Goal: Obtain resource: Obtain resource

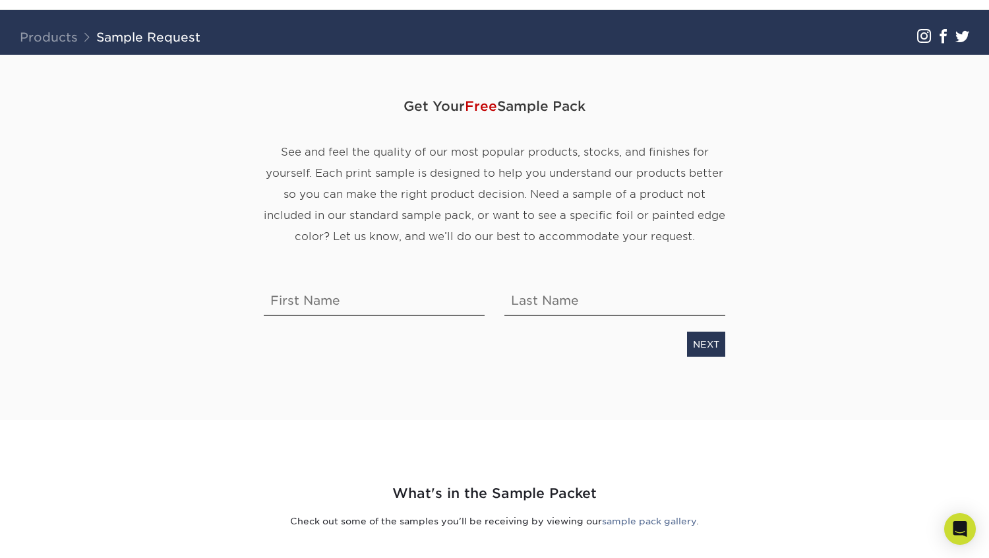
scroll to position [70, 0]
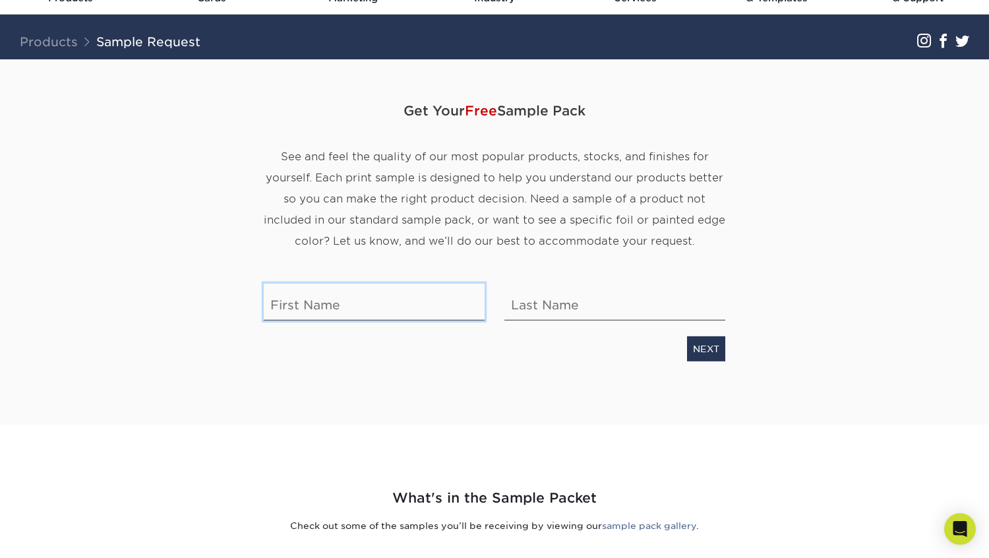
click at [353, 307] on input "text" at bounding box center [374, 301] width 221 height 37
type input "Liz"
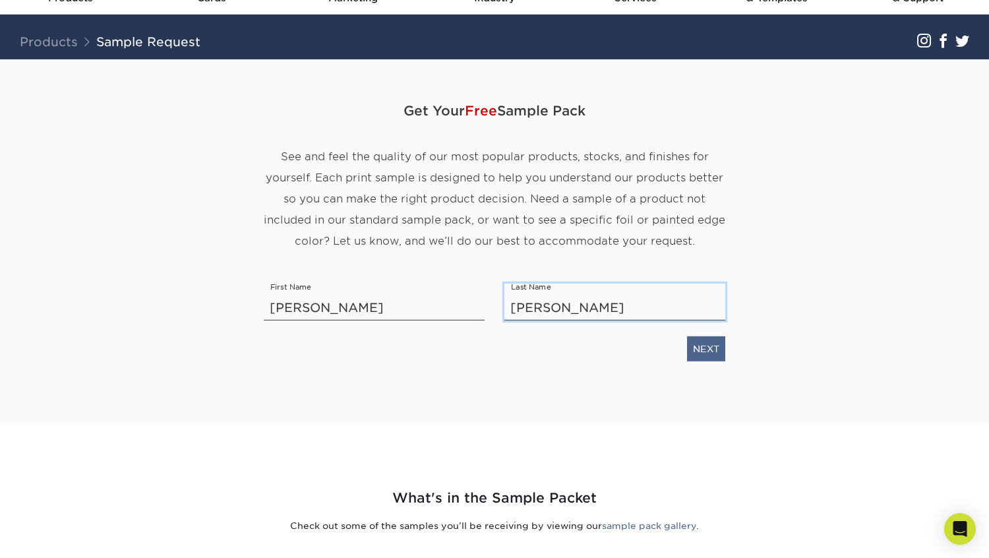
type input "Garcia"
click at [707, 349] on link "NEXT" at bounding box center [706, 348] width 38 height 25
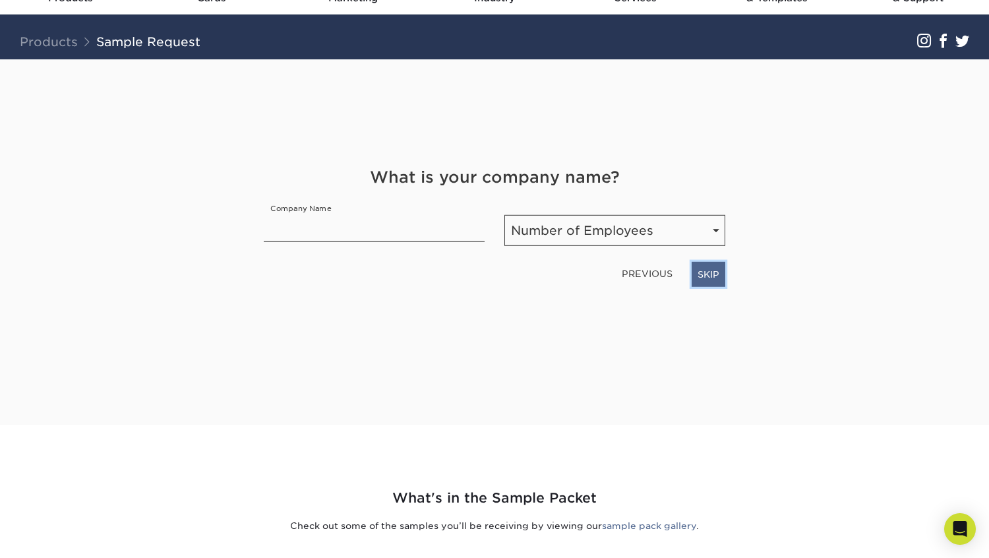
click at [712, 276] on link "SKIP" at bounding box center [708, 274] width 34 height 25
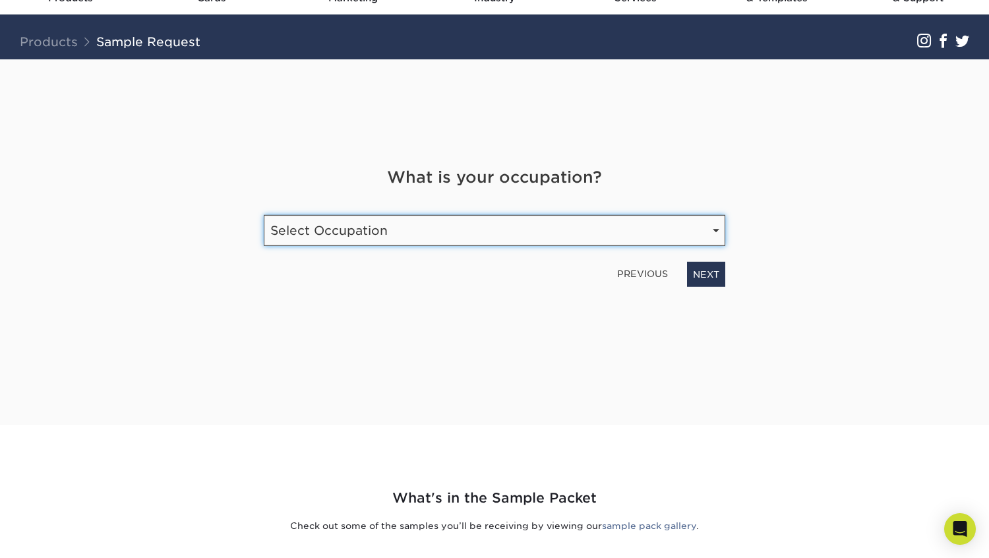
click at [550, 227] on select "Select Occupation Agency Automotive Blogger Cleaning Services Construction Educ…" at bounding box center [494, 230] width 461 height 31
select select "Graphic Designer / Freelance"
click at [264, 215] on select "Select Occupation Agency Automotive Blogger Cleaning Services Construction Educ…" at bounding box center [494, 230] width 461 height 31
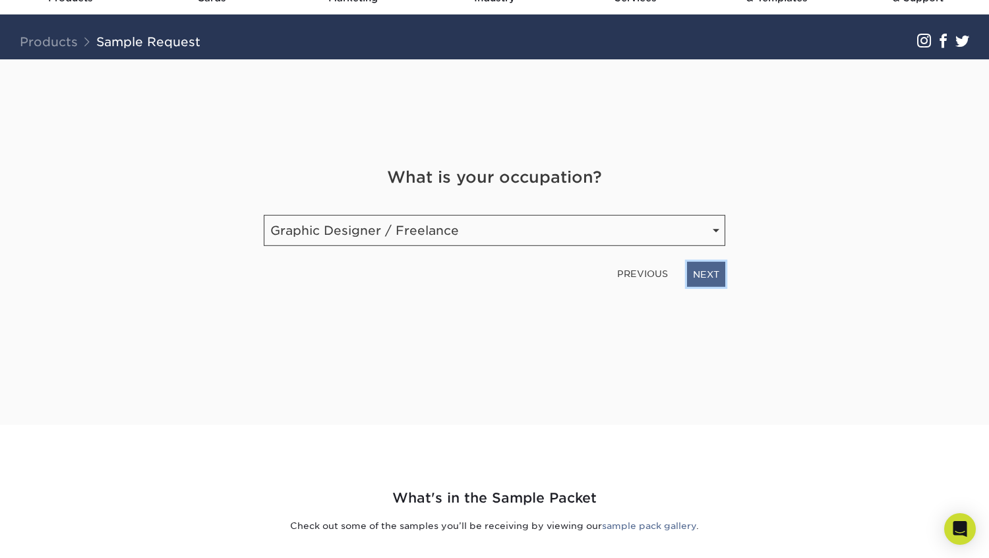
click at [724, 272] on link "NEXT" at bounding box center [706, 274] width 38 height 25
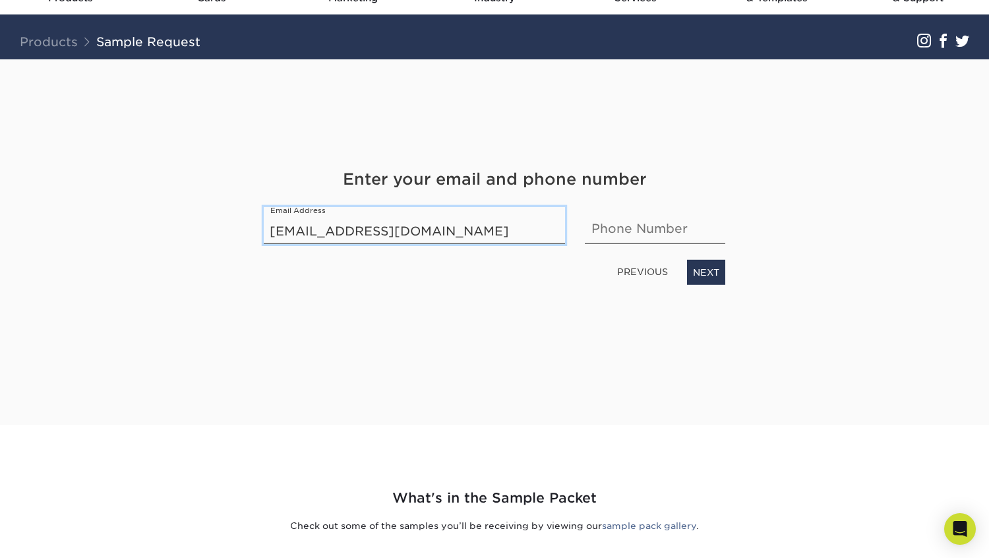
type input "egarciac@charlotte.edu"
type input "7048914901"
click at [706, 277] on link "NEXT" at bounding box center [706, 272] width 38 height 25
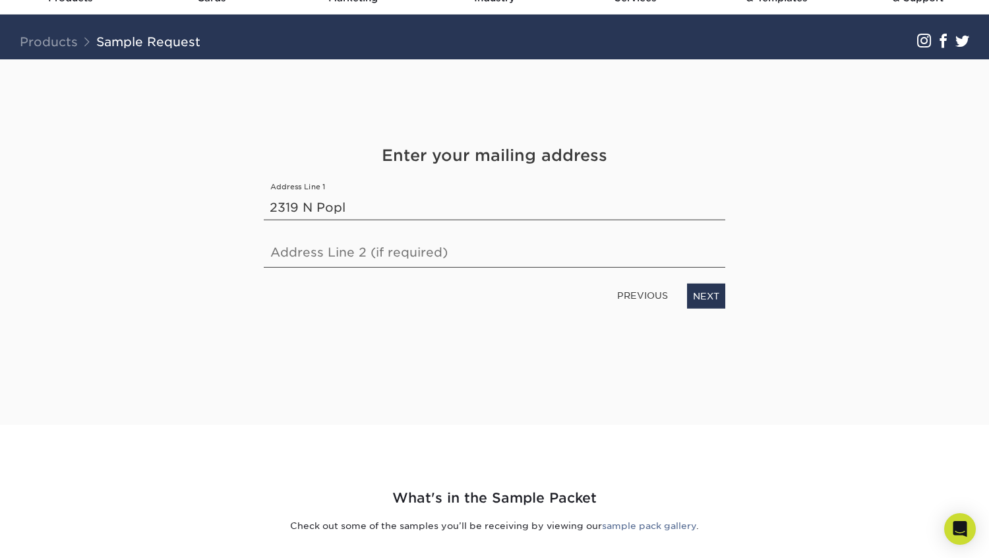
click at [654, 291] on link "PREVIOUS" at bounding box center [642, 295] width 61 height 21
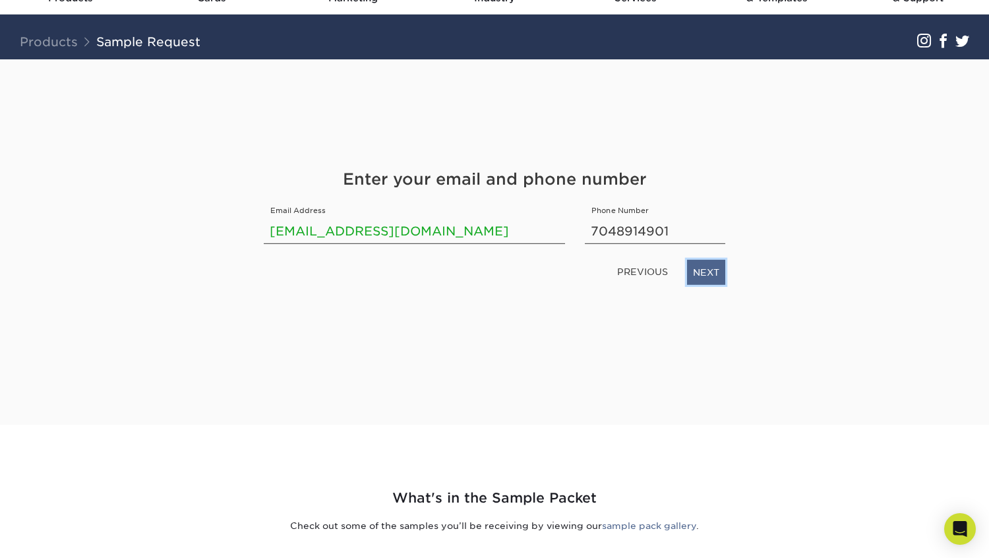
click at [693, 275] on link "NEXT" at bounding box center [706, 272] width 38 height 25
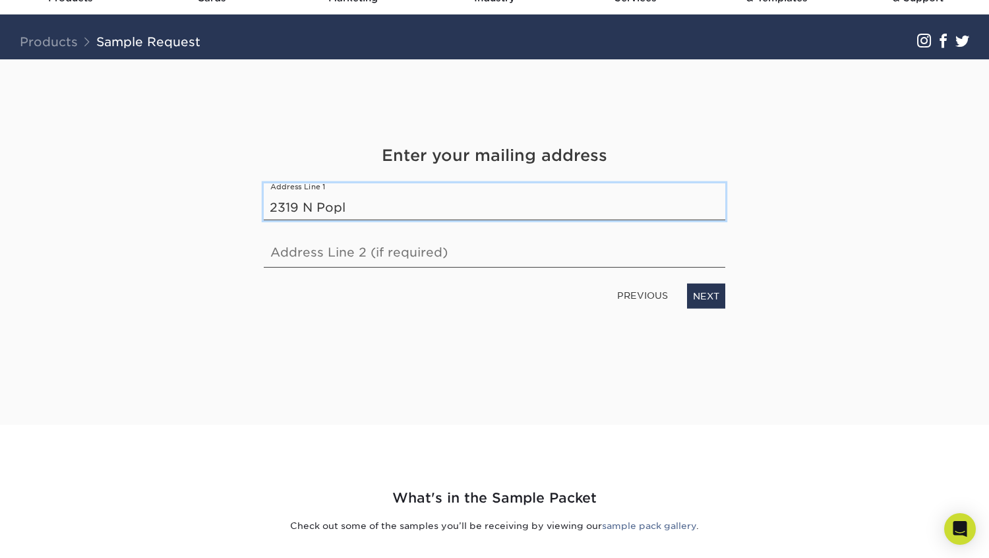
click at [397, 195] on input "2319 N Popl" at bounding box center [494, 201] width 461 height 37
click at [379, 206] on input "2319 N Popl" at bounding box center [494, 201] width 461 height 37
type input "2319 N Poplar St"
click at [320, 260] on input "text" at bounding box center [494, 249] width 461 height 37
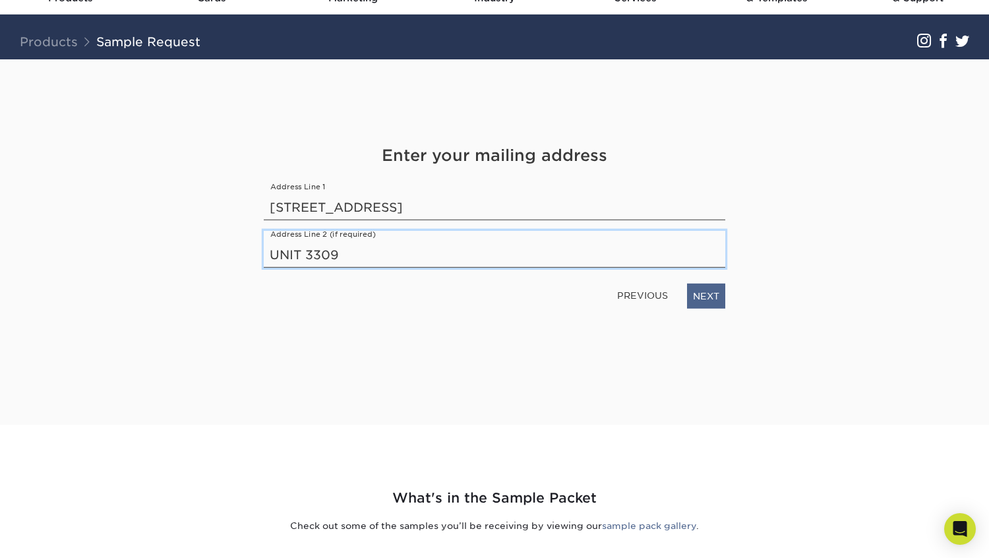
type input "UNIT 3309"
click at [708, 291] on link "NEXT" at bounding box center [706, 295] width 38 height 25
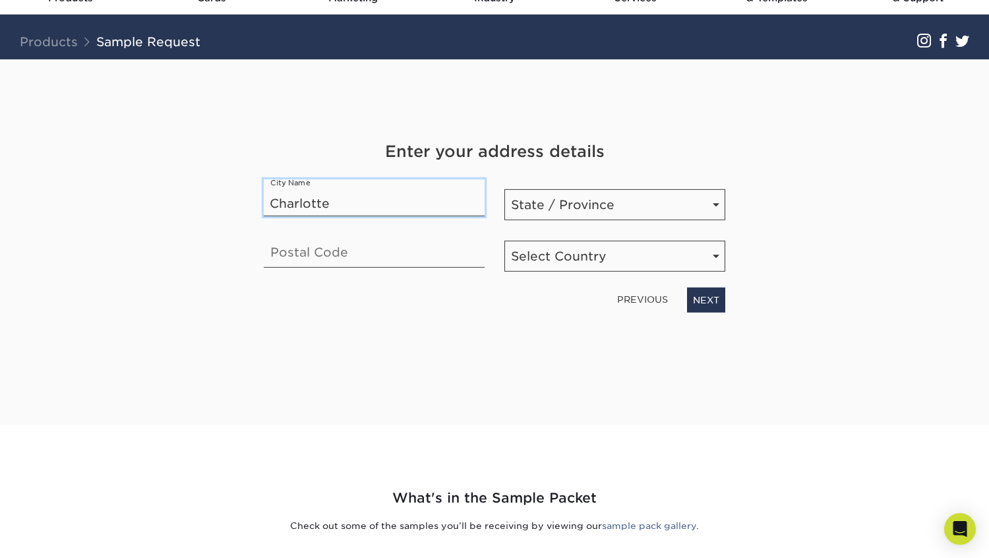
type input "Charlotte"
click at [364, 246] on input "text" at bounding box center [374, 249] width 221 height 37
type input "28206"
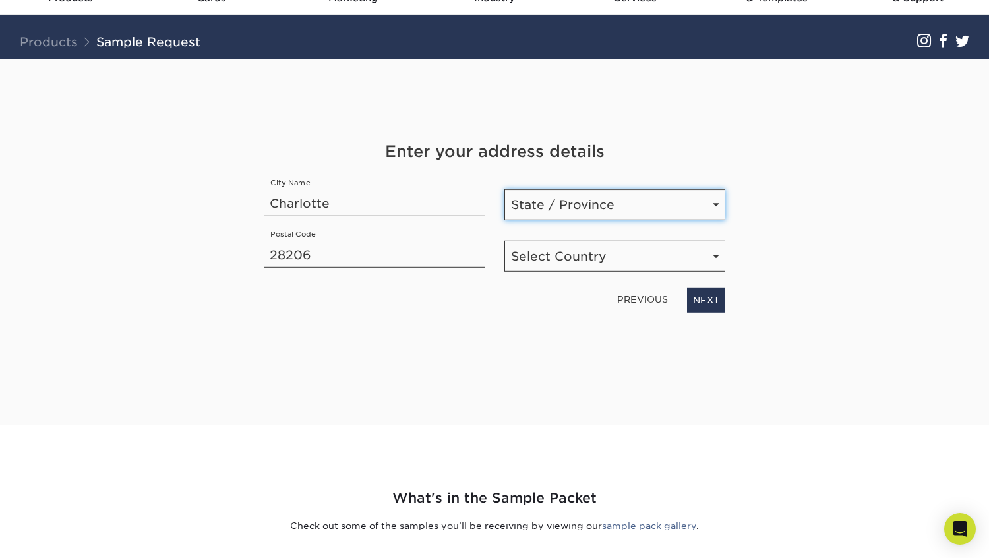
click at [567, 198] on select "State / Province Alabama Alaska Arizona Arkansas California Colorado Connecticu…" at bounding box center [614, 204] width 221 height 31
select select "NC"
click at [504, 189] on select "State / Province Alabama Alaska Arizona Arkansas California Colorado Connecticu…" at bounding box center [614, 204] width 221 height 31
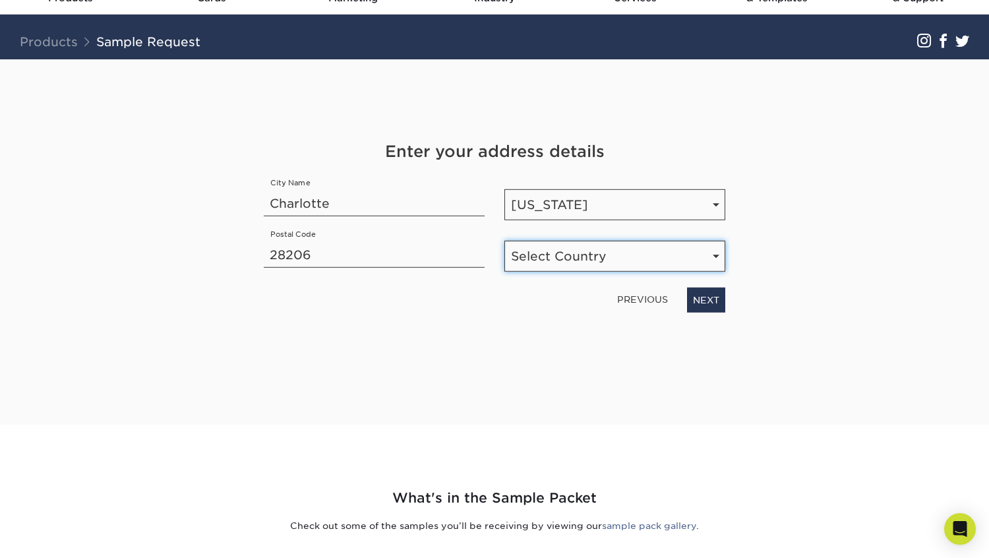
click at [593, 262] on select "Select Country United States Canada" at bounding box center [614, 256] width 221 height 31
select select "US"
click at [504, 241] on select "Select Country United States Canada" at bounding box center [614, 256] width 221 height 31
click at [688, 301] on link "NEXT" at bounding box center [706, 299] width 38 height 25
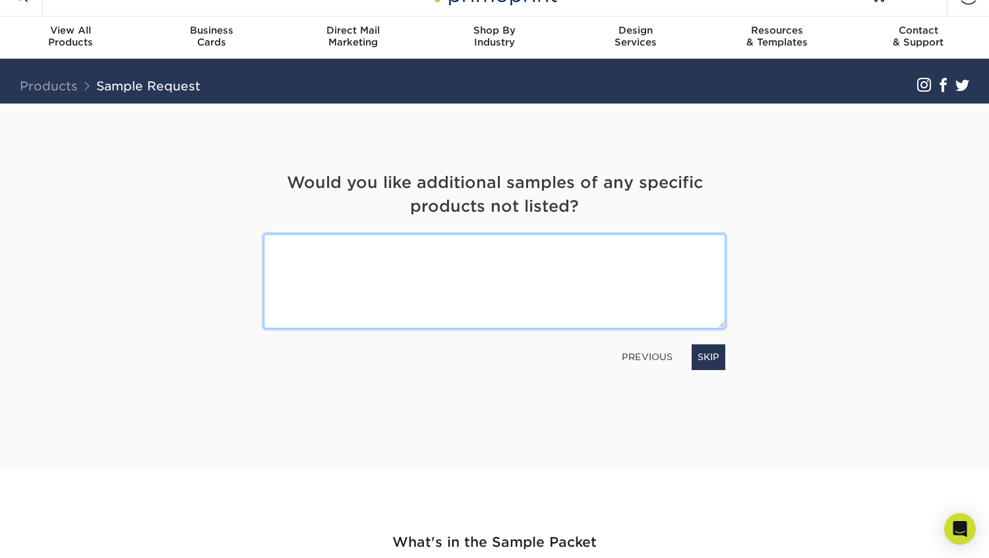
scroll to position [26, 0]
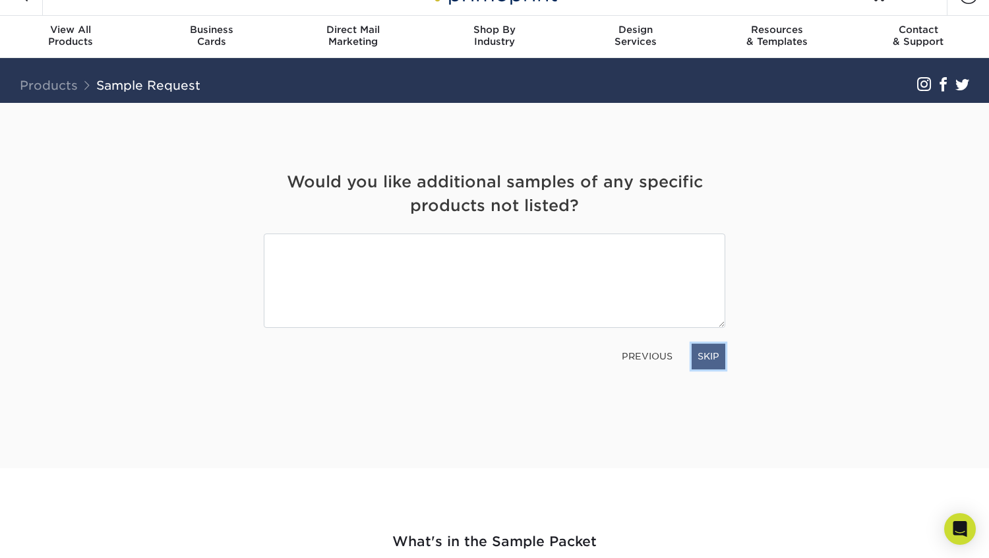
click at [707, 363] on link "SKIP" at bounding box center [708, 355] width 34 height 25
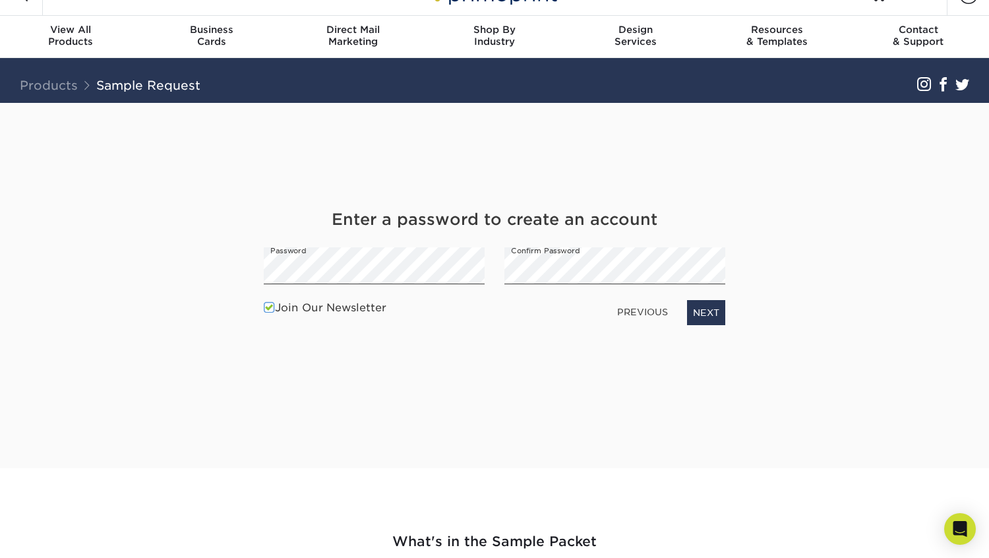
click at [264, 305] on span at bounding box center [269, 307] width 11 height 13
click at [0, 0] on input "Join Our Newsletter" at bounding box center [0, 0] width 0 height 0
click at [697, 322] on link "NEXT" at bounding box center [706, 312] width 38 height 25
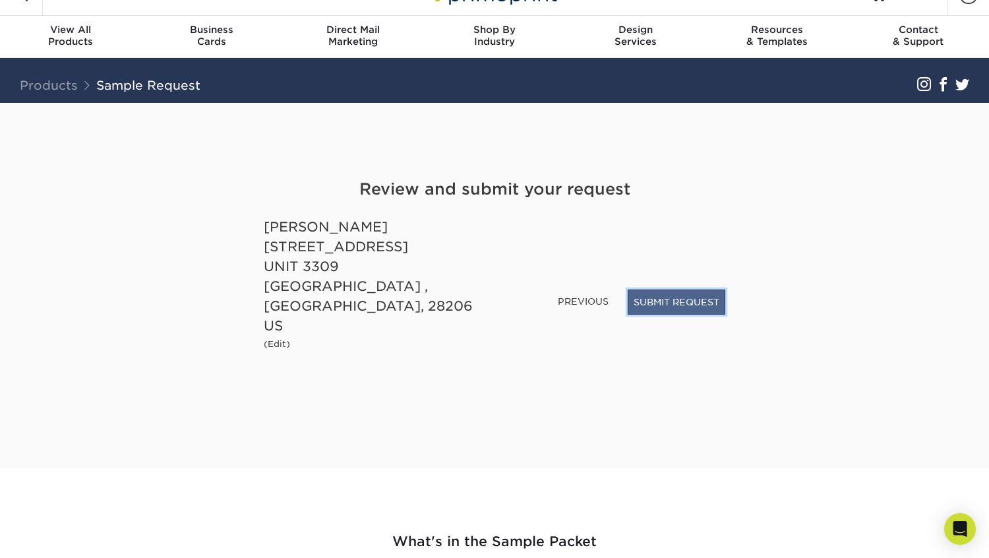
click at [652, 314] on button "SUBMIT REQUEST" at bounding box center [676, 301] width 98 height 25
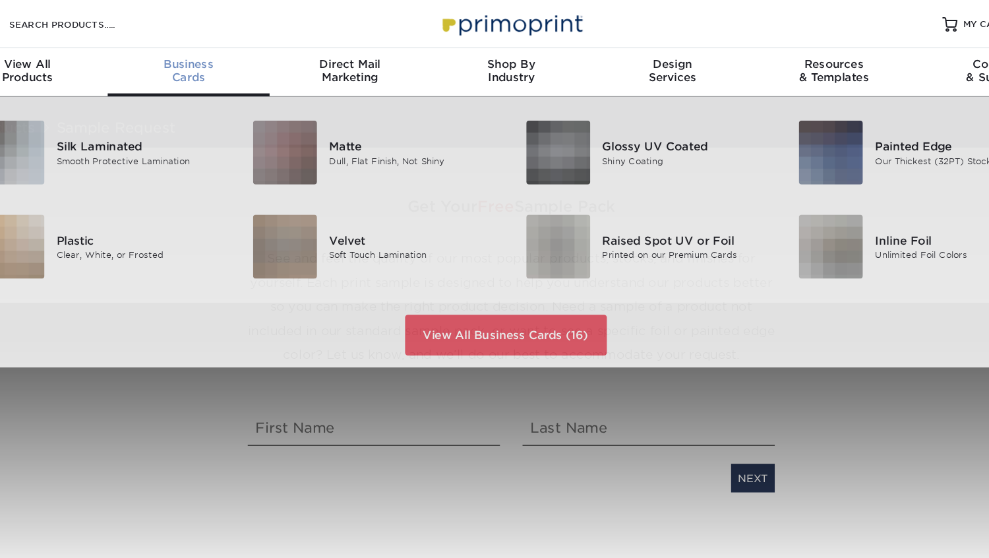
click at [202, 53] on span "Business" at bounding box center [211, 56] width 141 height 12
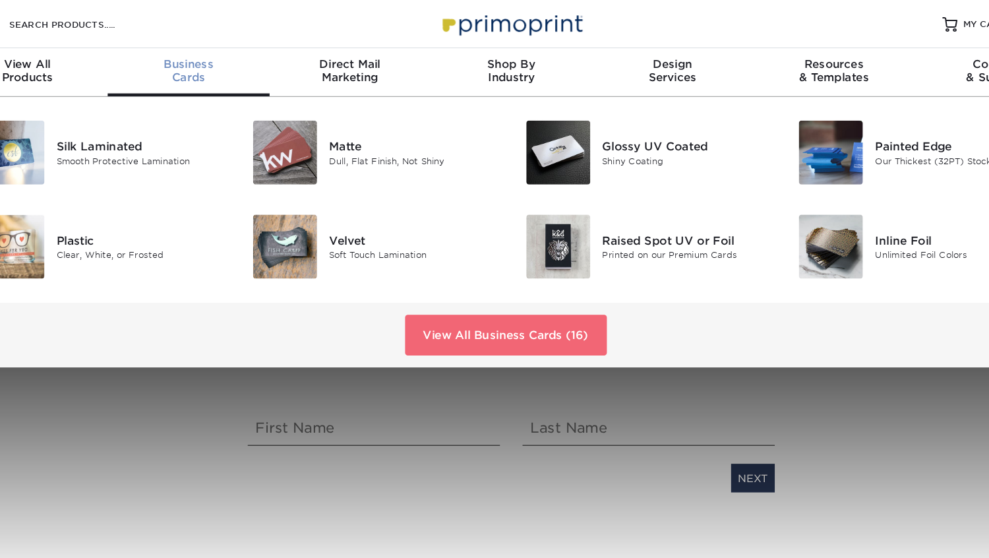
click at [428, 305] on link "View All Business Cards (16)" at bounding box center [489, 294] width 177 height 36
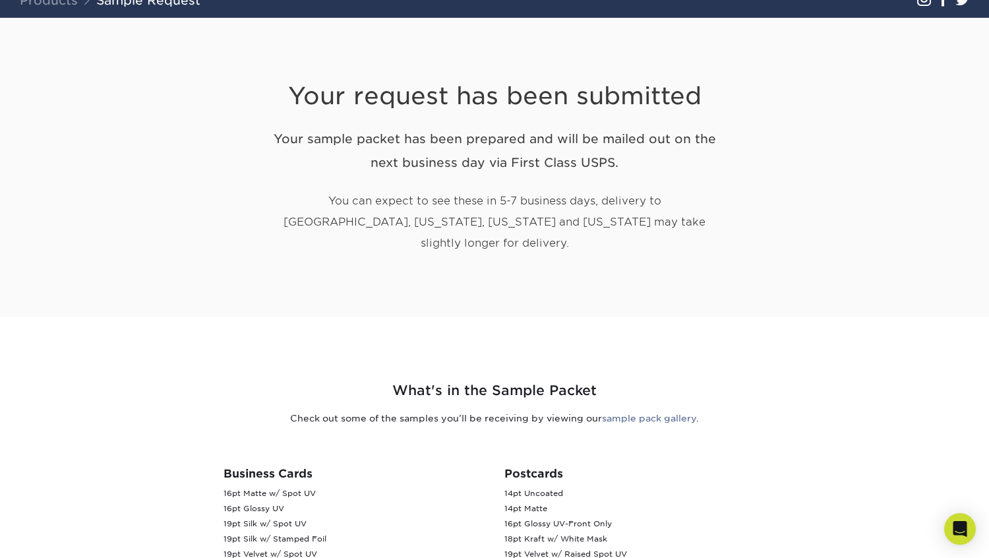
scroll to position [112, 0]
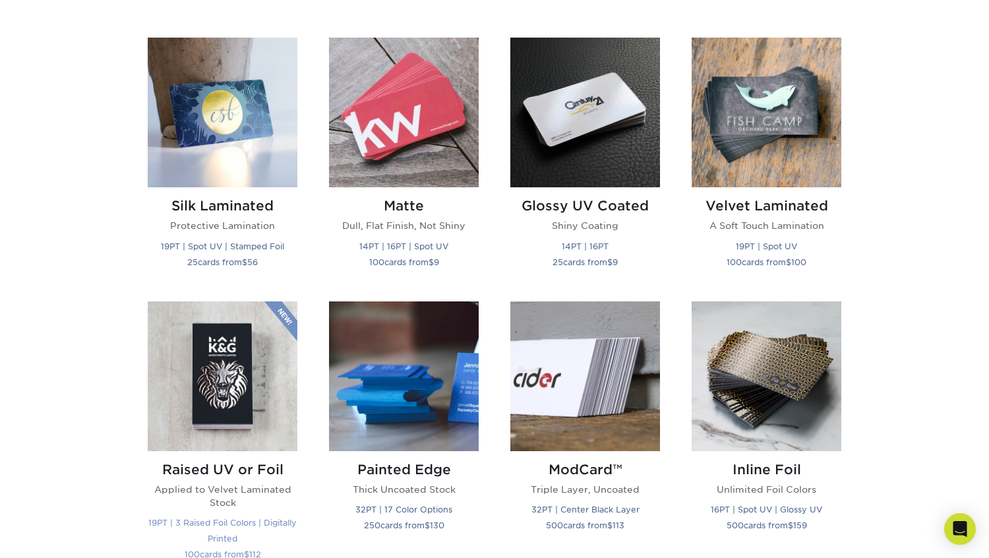
scroll to position [624, 0]
